Goal: Task Accomplishment & Management: Use online tool/utility

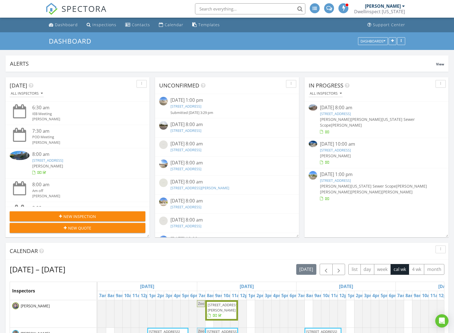
scroll to position [119, 443]
click at [221, 7] on input "text" at bounding box center [250, 8] width 110 height 11
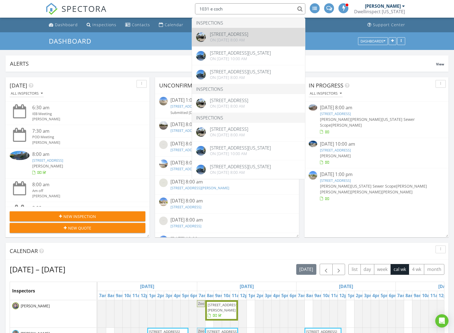
type input "1031 e coch"
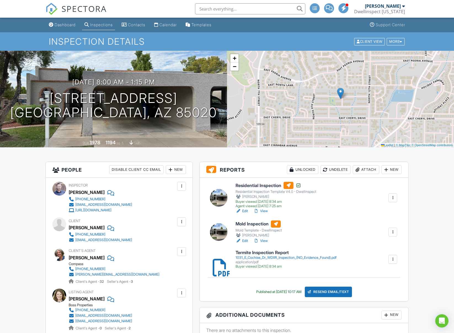
click at [362, 171] on div "Attach" at bounding box center [366, 169] width 26 height 9
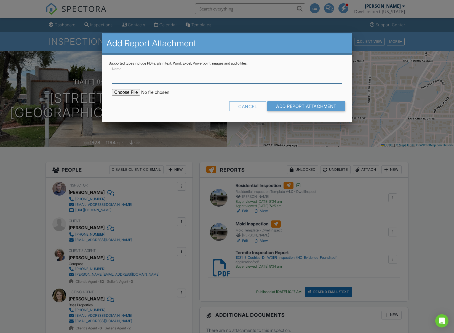
click at [132, 79] on input "Name" at bounding box center [227, 77] width 230 height 14
type input "Mold Lab Results"
click at [127, 93] on input "file" at bounding box center [159, 92] width 94 height 7
type input "C:\fakepath\1031_E_Cochise_Dr_Phoenix___Az_85020_Sporecyte_Report.pdf"
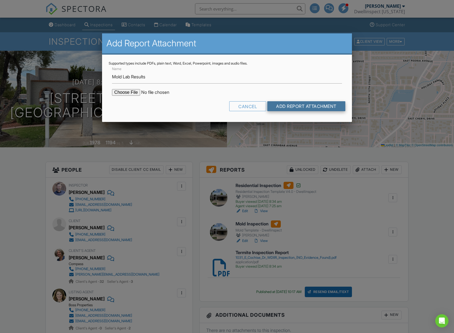
click at [297, 108] on input "Add Report Attachment" at bounding box center [306, 106] width 78 height 10
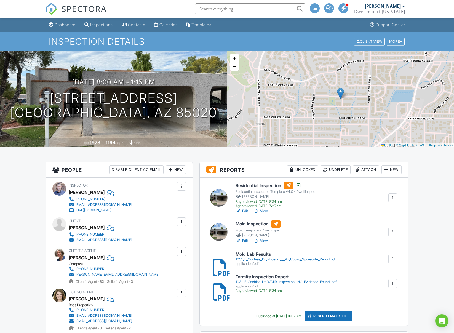
click at [66, 27] on div "Dashboard" at bounding box center [65, 24] width 21 height 5
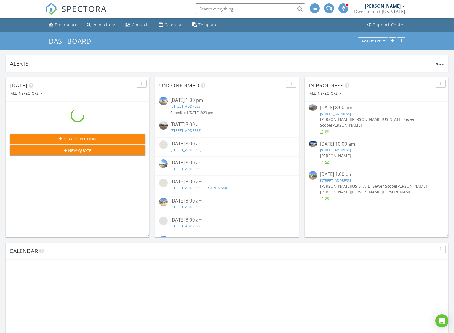
scroll to position [119, 443]
